Goal: Information Seeking & Learning: Check status

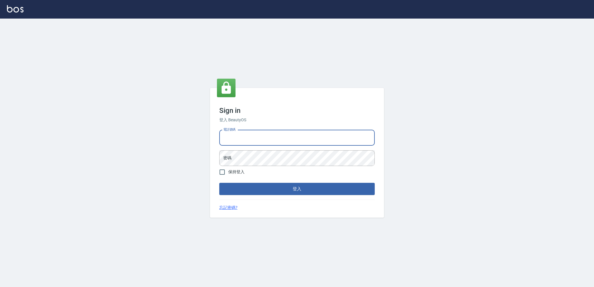
type input "0422211177"
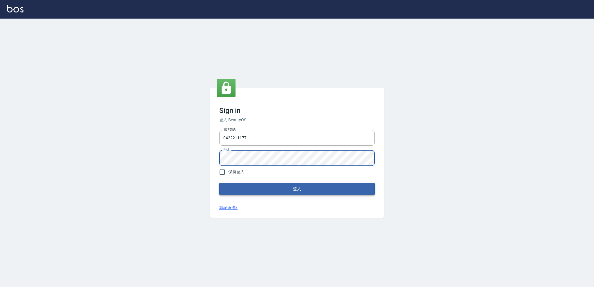
click at [309, 187] on button "登入" at bounding box center [296, 189] width 155 height 12
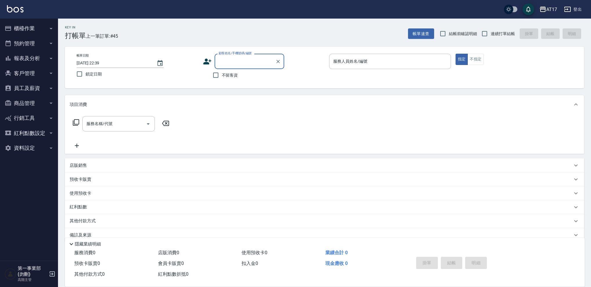
click at [45, 87] on button "員工及薪資" at bounding box center [28, 88] width 53 height 15
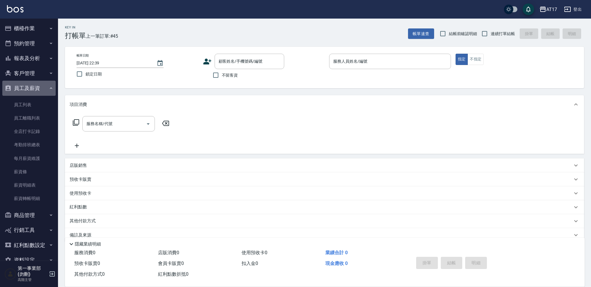
click at [45, 86] on button "員工及薪資" at bounding box center [28, 88] width 53 height 15
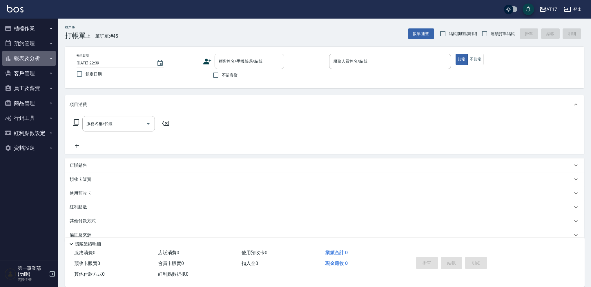
click at [47, 57] on button "報表及分析" at bounding box center [28, 58] width 53 height 15
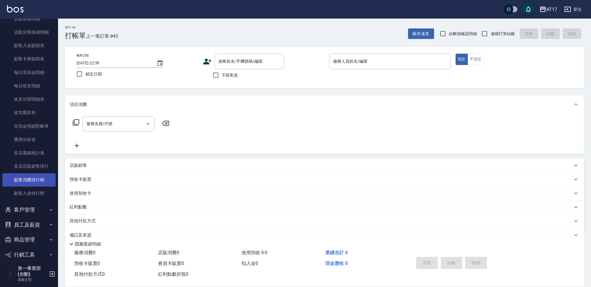
scroll to position [432, 0]
click at [42, 136] on link "費用分析表" at bounding box center [28, 138] width 53 height 13
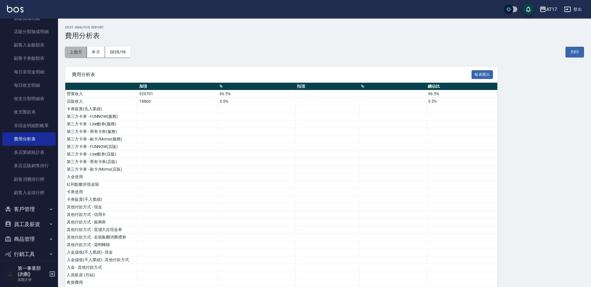
click at [79, 51] on button "上個月" at bounding box center [76, 52] width 22 height 11
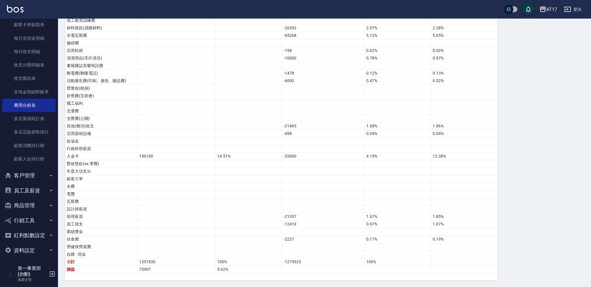
scroll to position [465, 0]
click at [49, 189] on icon "button" at bounding box center [51, 190] width 5 height 5
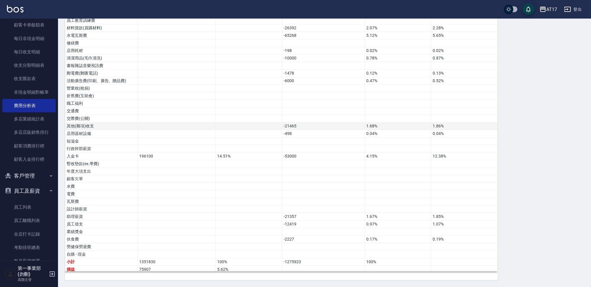
click at [280, 128] on td at bounding box center [249, 126] width 66 height 8
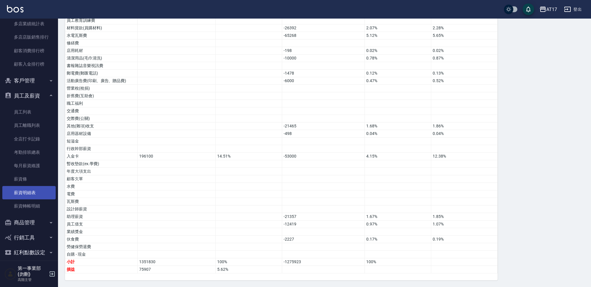
scroll to position [561, 0]
click at [34, 177] on link "薪資條" at bounding box center [28, 178] width 53 height 13
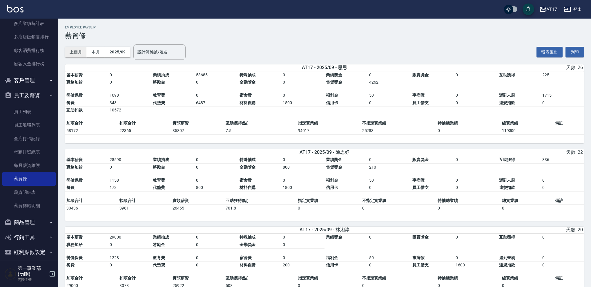
drag, startPoint x: 78, startPoint y: 52, endPoint x: 86, endPoint y: 53, distance: 7.6
click at [78, 52] on button "上個月" at bounding box center [76, 52] width 22 height 11
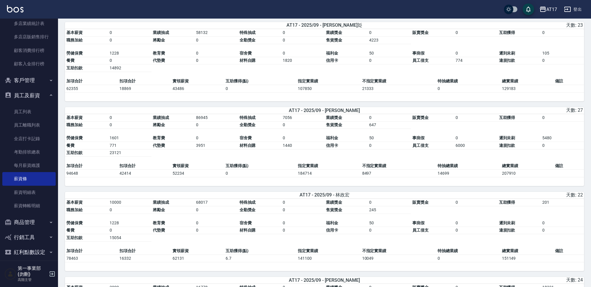
scroll to position [1009, 0]
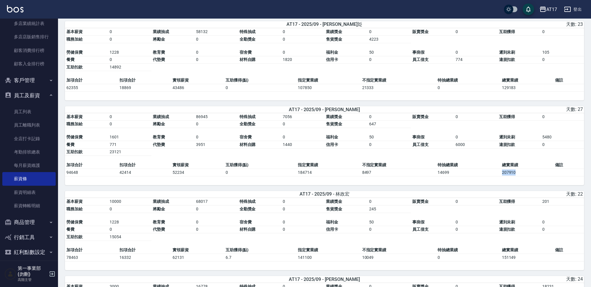
drag, startPoint x: 499, startPoint y: 184, endPoint x: 518, endPoint y: 186, distance: 19.2
click at [518, 176] on tr "94648 42414 52234 0 184714 8497 14699 207910" at bounding box center [324, 173] width 519 height 8
click at [518, 176] on td "207910" at bounding box center [527, 173] width 53 height 8
drag, startPoint x: 515, startPoint y: 185, endPoint x: 500, endPoint y: 184, distance: 14.8
click at [500, 176] on tr "94648 42414 52234 0 184714 8497 14699 207910" at bounding box center [324, 173] width 519 height 8
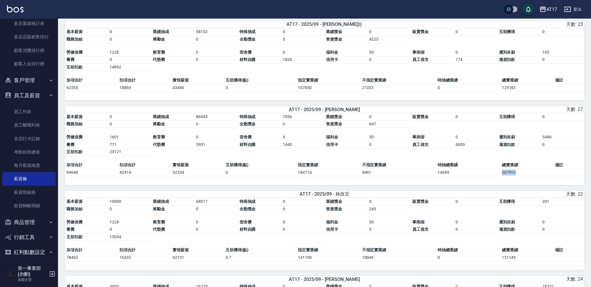
click at [517, 176] on td "207910" at bounding box center [527, 173] width 53 height 8
